Goal: Find specific page/section: Find specific page/section

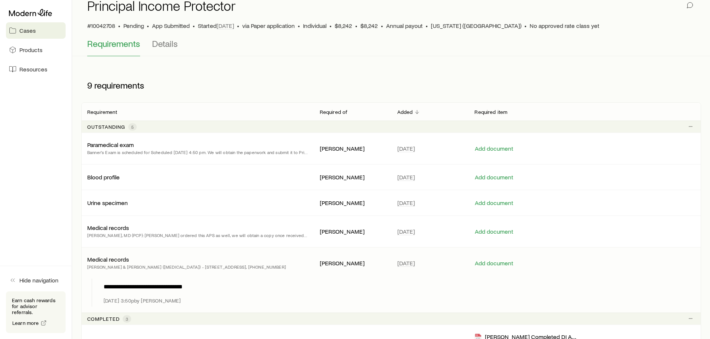
scroll to position [26, 0]
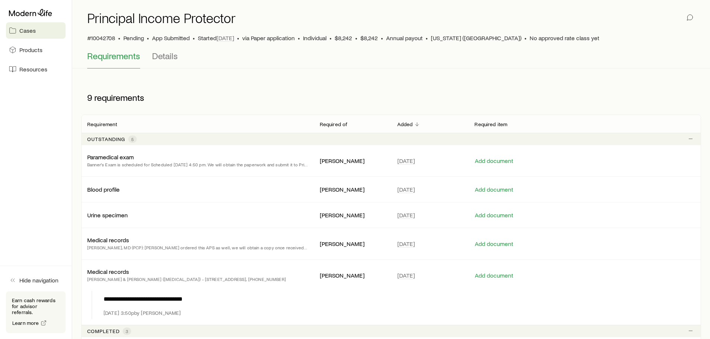
click at [30, 32] on span "Cases" at bounding box center [27, 30] width 16 height 7
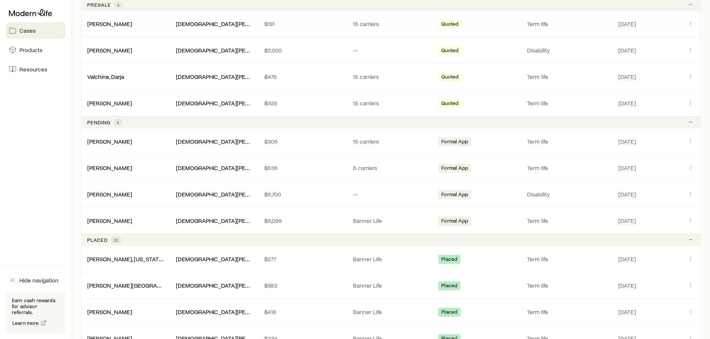
scroll to position [149, 0]
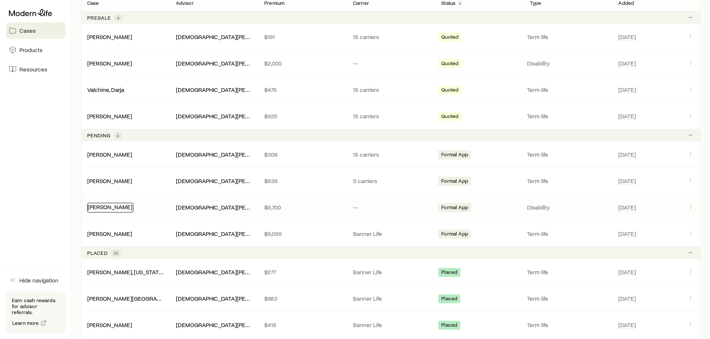
click at [112, 206] on link "[PERSON_NAME]" at bounding box center [110, 206] width 45 height 7
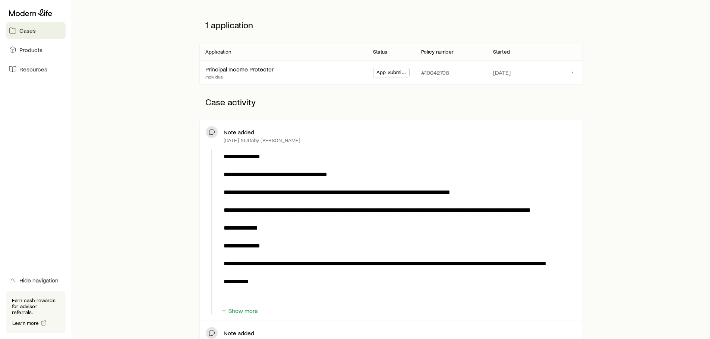
scroll to position [112, 0]
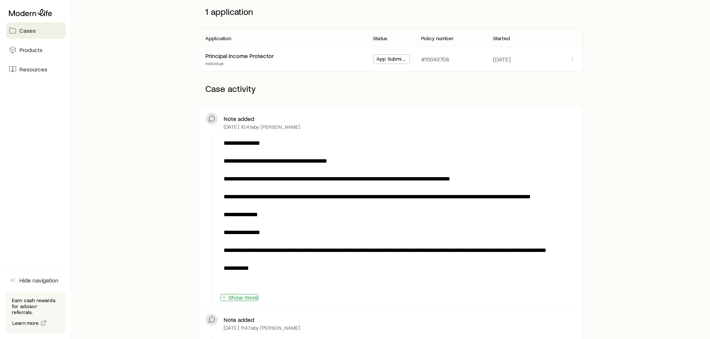
click at [244, 298] on button "Show more" at bounding box center [240, 297] width 38 height 7
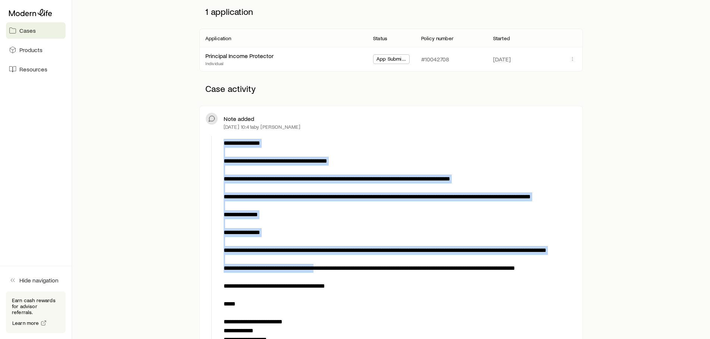
drag, startPoint x: 217, startPoint y: 157, endPoint x: 331, endPoint y: 286, distance: 172.0
click at [331, 286] on div "**********" at bounding box center [391, 258] width 371 height 245
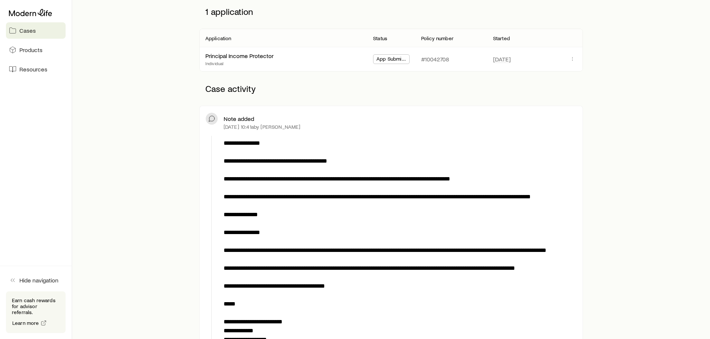
click at [338, 320] on p "**********" at bounding box center [398, 255] width 350 height 232
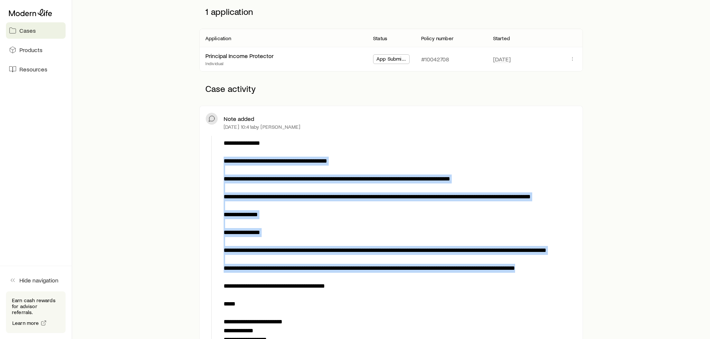
drag, startPoint x: 570, startPoint y: 290, endPoint x: 225, endPoint y: 160, distance: 368.2
click at [225, 160] on p "**********" at bounding box center [398, 255] width 350 height 232
copy p "**********"
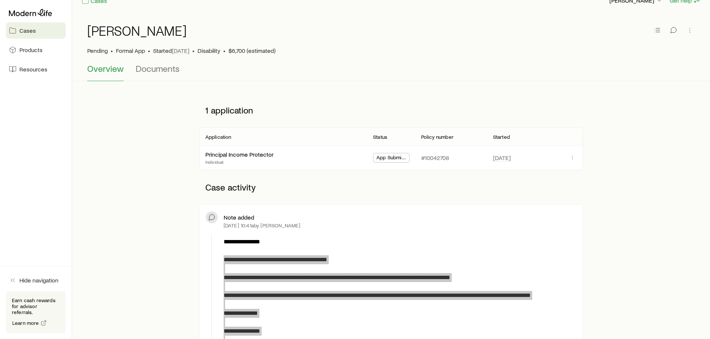
scroll to position [0, 0]
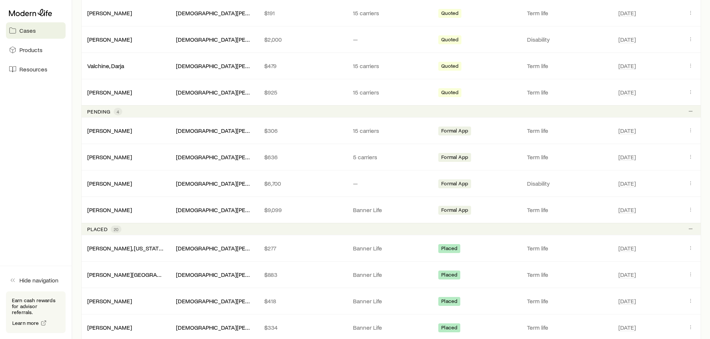
scroll to position [186, 0]
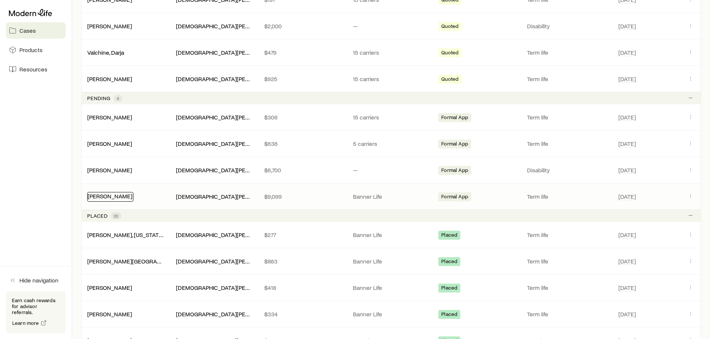
click at [121, 197] on link "[PERSON_NAME]" at bounding box center [110, 196] width 45 height 7
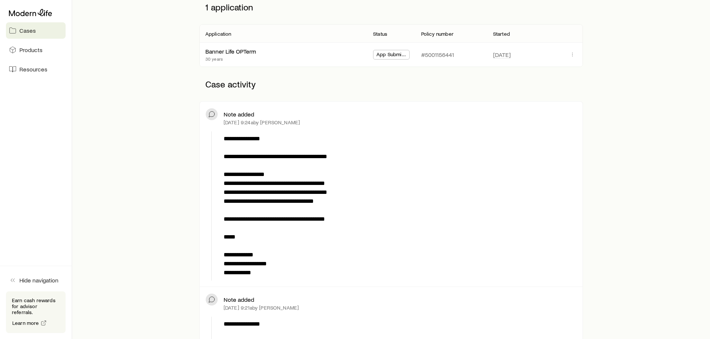
scroll to position [149, 0]
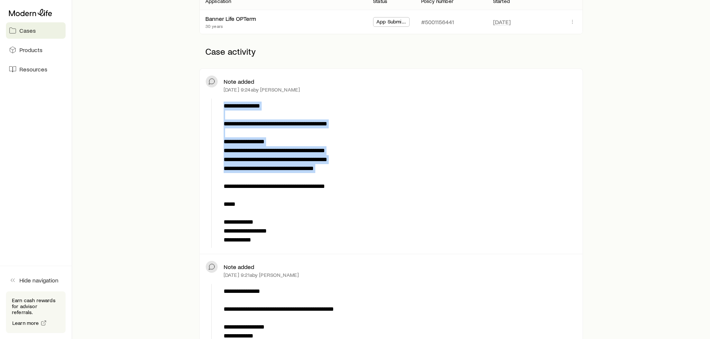
drag, startPoint x: 223, startPoint y: 125, endPoint x: 293, endPoint y: 180, distance: 89.4
click at [293, 180] on div "**********" at bounding box center [399, 173] width 356 height 149
click at [345, 179] on p "**********" at bounding box center [398, 173] width 350 height 143
drag, startPoint x: 344, startPoint y: 187, endPoint x: 223, endPoint y: 124, distance: 135.9
click at [223, 124] on p "**********" at bounding box center [398, 173] width 350 height 143
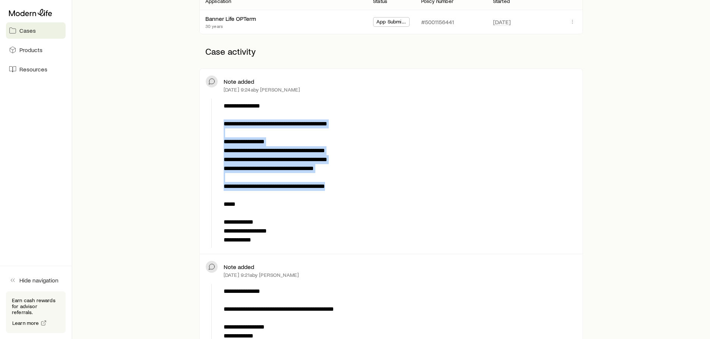
copy p "**********"
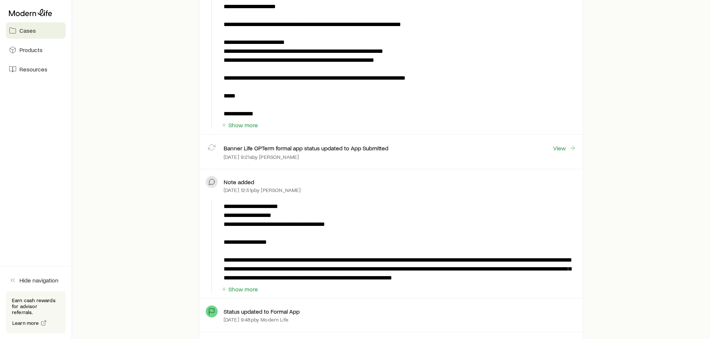
scroll to position [484, 0]
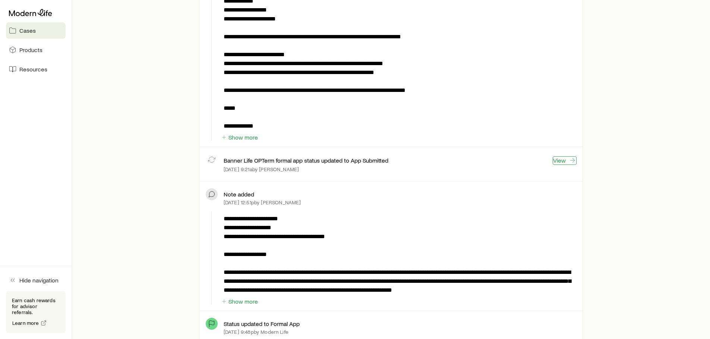
click at [568, 160] on link "View" at bounding box center [564, 160] width 24 height 9
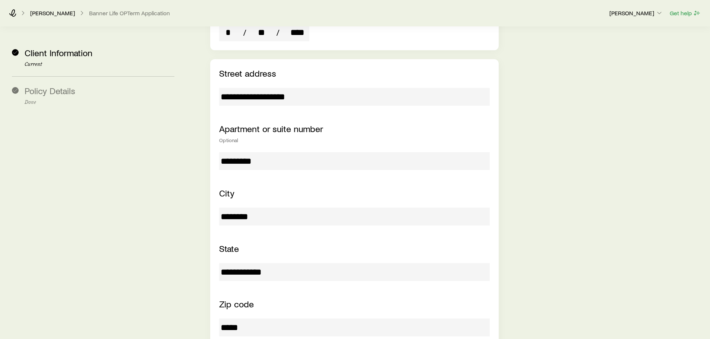
scroll to position [204, 0]
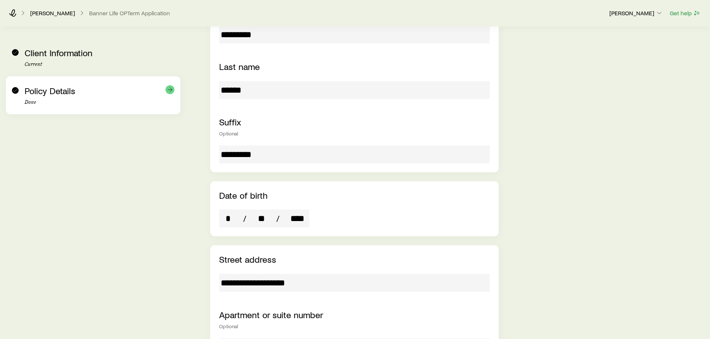
click at [38, 99] on div "Policy Details Done" at bounding box center [100, 96] width 150 height 20
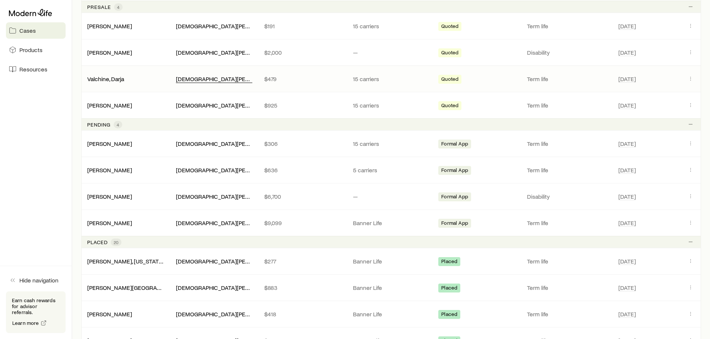
scroll to position [186, 0]
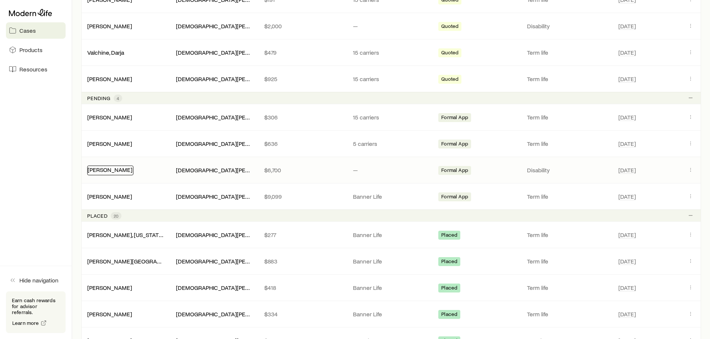
click at [121, 171] on link "[PERSON_NAME]" at bounding box center [110, 169] width 45 height 7
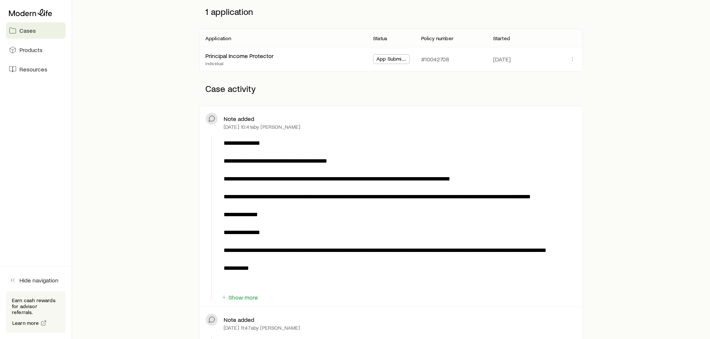
scroll to position [74, 0]
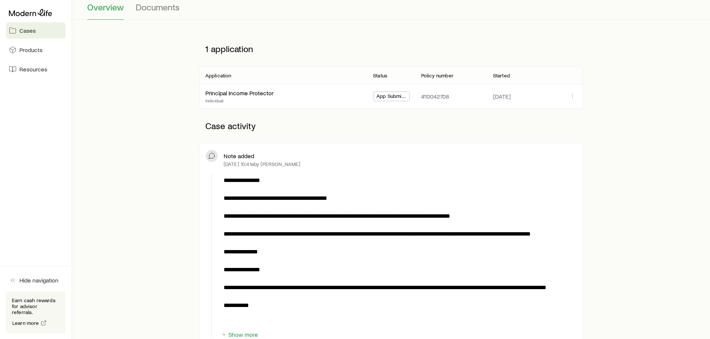
click at [34, 19] on div at bounding box center [36, 12] width 60 height 13
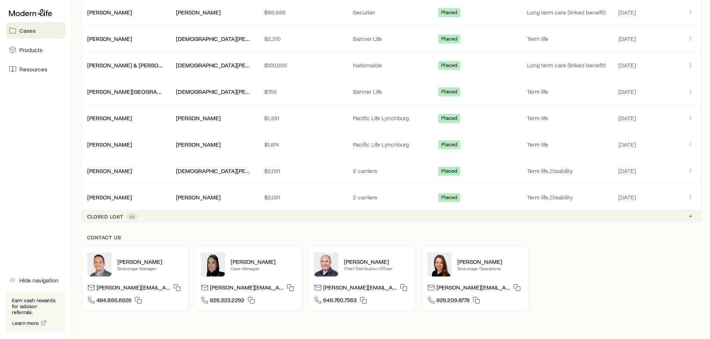
scroll to position [764, 0]
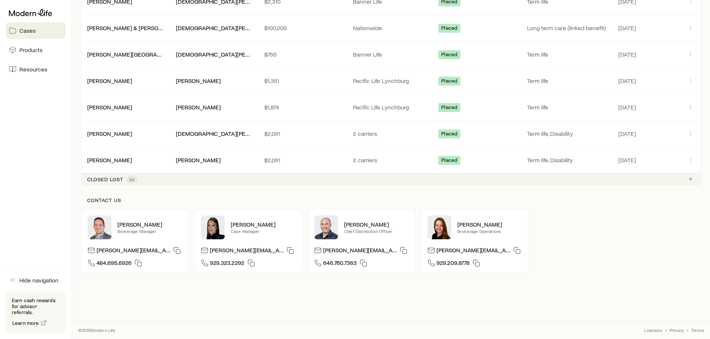
click at [215, 227] on img at bounding box center [213, 228] width 24 height 24
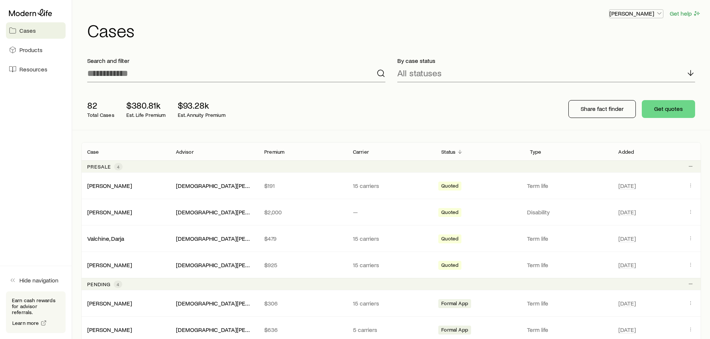
click at [635, 18] on button "[PERSON_NAME]" at bounding box center [636, 13] width 54 height 9
click at [631, 13] on p "[PERSON_NAME]" at bounding box center [636, 13] width 54 height 7
click at [187, 154] on p "Advisor" at bounding box center [185, 152] width 18 height 6
click at [30, 284] on span "Hide navigation" at bounding box center [38, 280] width 39 height 7
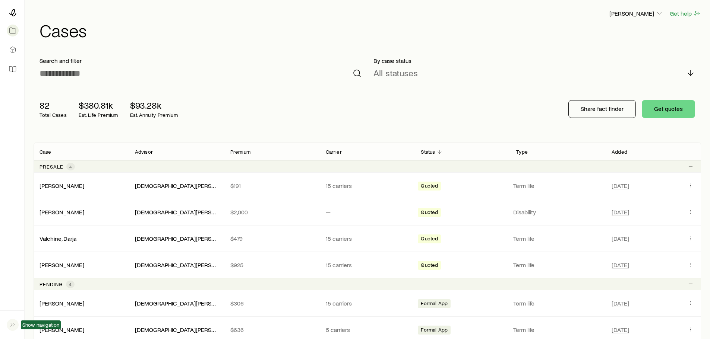
click at [10, 323] on icon "button" at bounding box center [12, 324] width 7 height 7
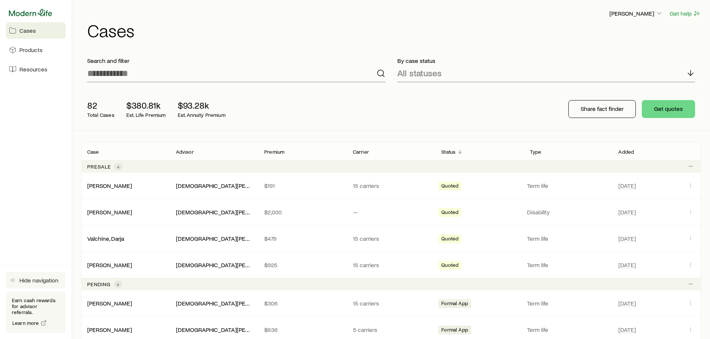
click at [38, 13] on icon at bounding box center [30, 12] width 43 height 7
click at [644, 10] on p "[PERSON_NAME]" at bounding box center [636, 13] width 54 height 7
click at [615, 33] on button "Sign out" at bounding box center [618, 33] width 83 height 13
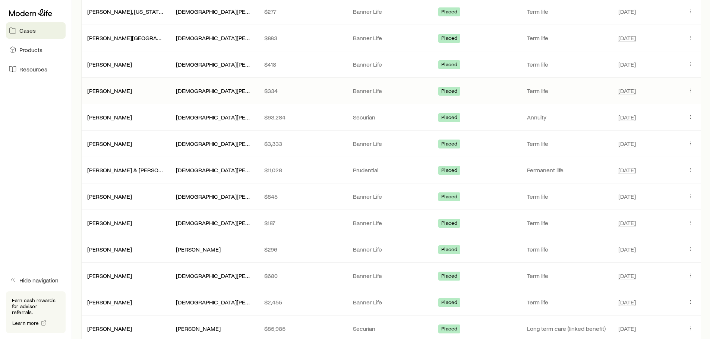
scroll to position [372, 0]
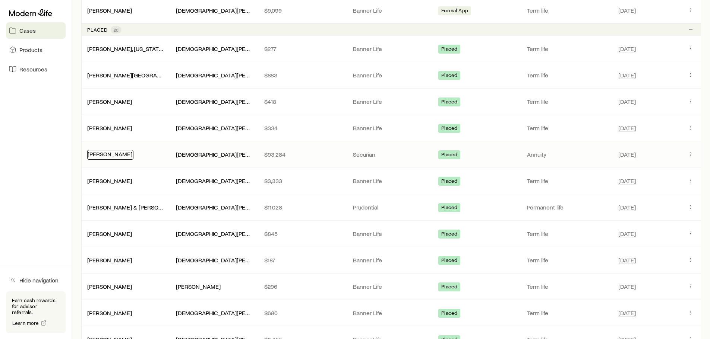
click at [97, 153] on link "[PERSON_NAME]" at bounding box center [110, 153] width 45 height 7
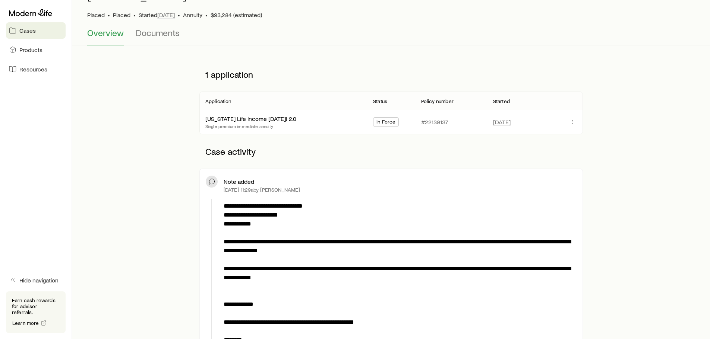
scroll to position [37, 0]
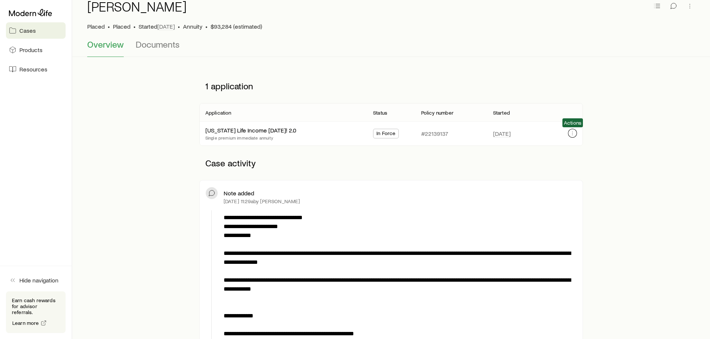
click at [570, 134] on icon "button" at bounding box center [572, 133] width 6 height 6
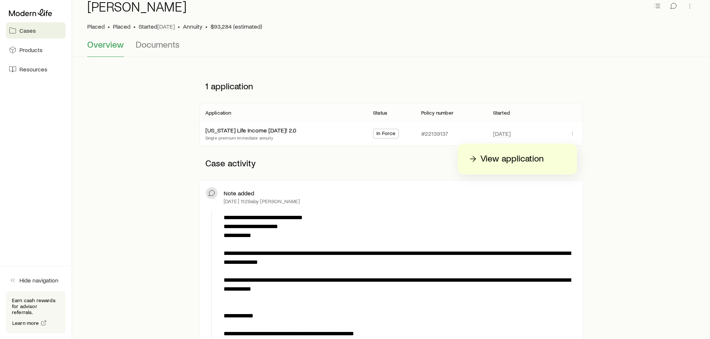
click at [498, 74] on div "1 application" at bounding box center [390, 86] width 383 height 34
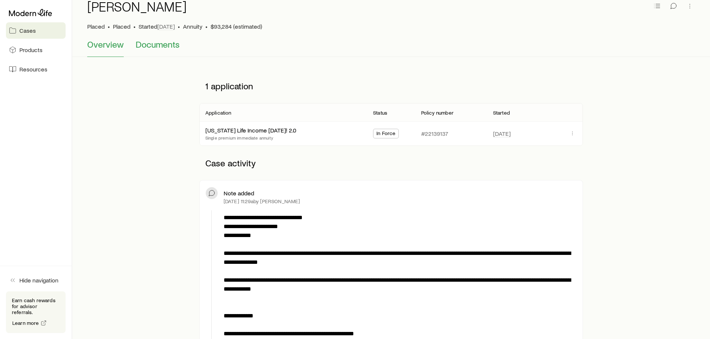
click at [154, 49] on span "Documents" at bounding box center [158, 44] width 44 height 10
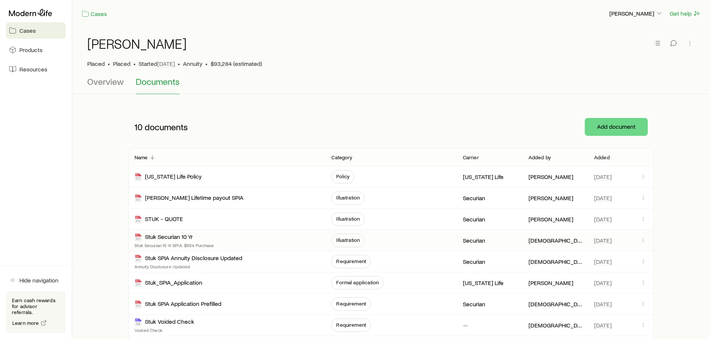
scroll to position [37, 0]
